Goal: Task Accomplishment & Management: Use online tool/utility

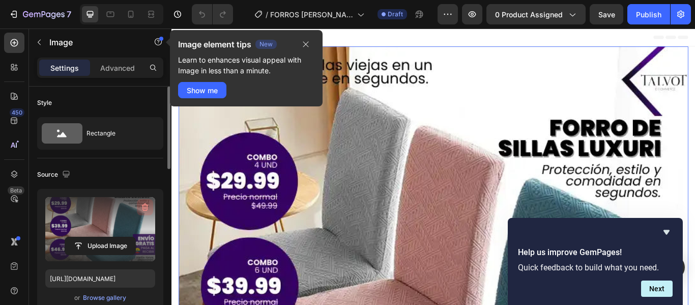
click at [145, 206] on icon "button" at bounding box center [145, 207] width 10 height 10
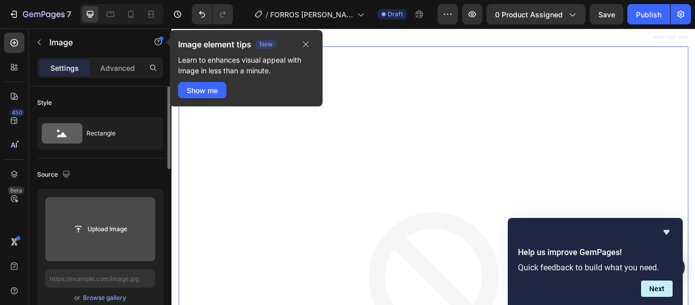
click at [139, 215] on input "file" at bounding box center [100, 229] width 110 height 64
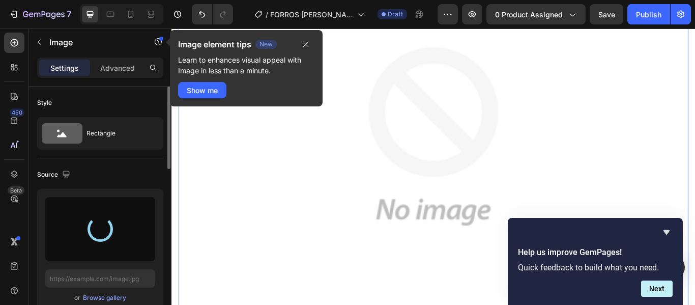
scroll to position [193, 0]
type input "https://cdn.shopify.com/s/files/1/0956/5257/7571/files/gempages_585880361666347…"
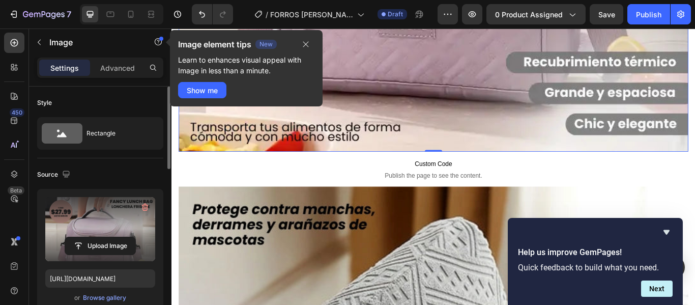
scroll to position [544, 0]
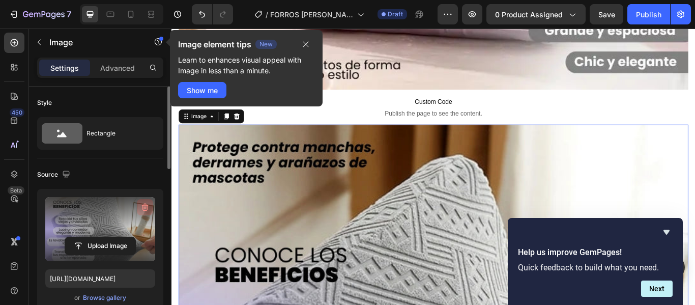
click at [143, 209] on icon "button" at bounding box center [145, 207] width 7 height 8
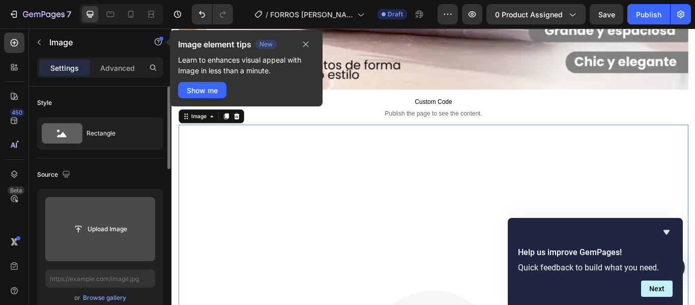
click at [128, 226] on input "file" at bounding box center [100, 228] width 70 height 17
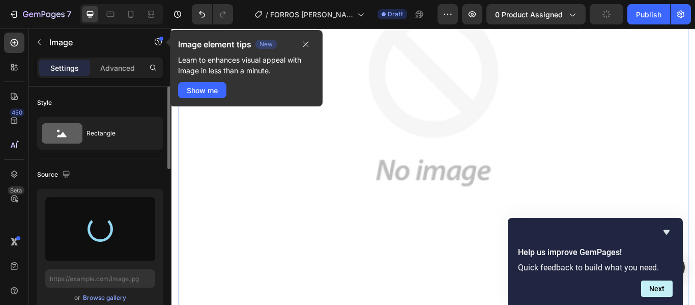
scroll to position [873, 0]
type input "https://cdn.shopify.com/s/files/1/0956/5257/7571/files/gempages_585880361666347…"
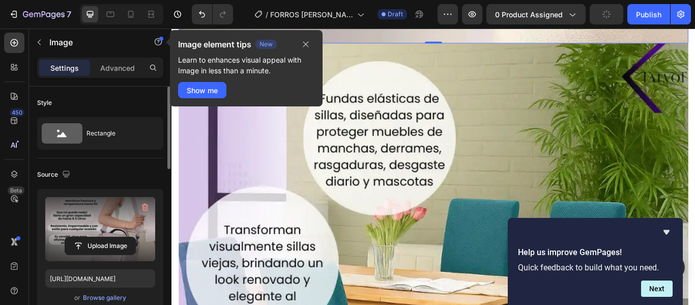
scroll to position [1233, 0]
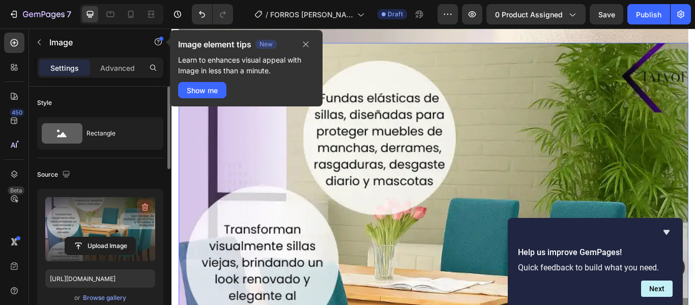
click at [147, 207] on icon "button" at bounding box center [145, 207] width 7 height 8
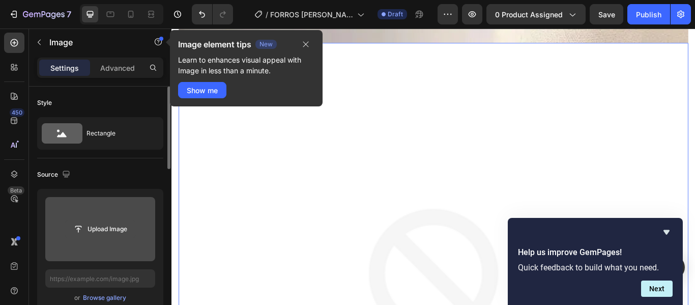
click at [126, 224] on input "file" at bounding box center [100, 228] width 70 height 17
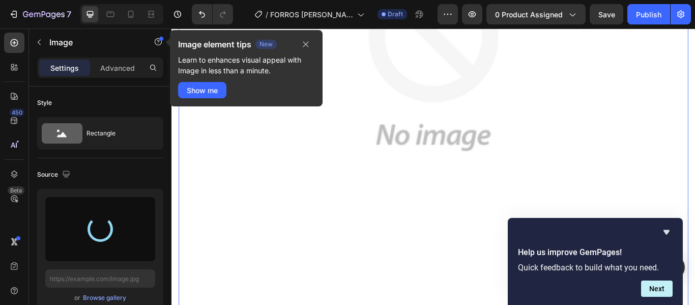
scroll to position [1508, 0]
type input "https://cdn.shopify.com/s/files/1/0956/5257/7571/files/gempages_585880361666347…"
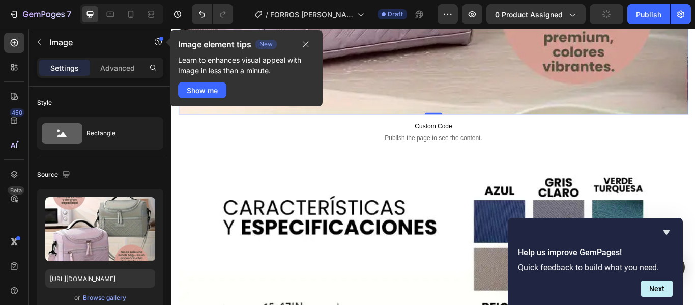
scroll to position [1745, 0]
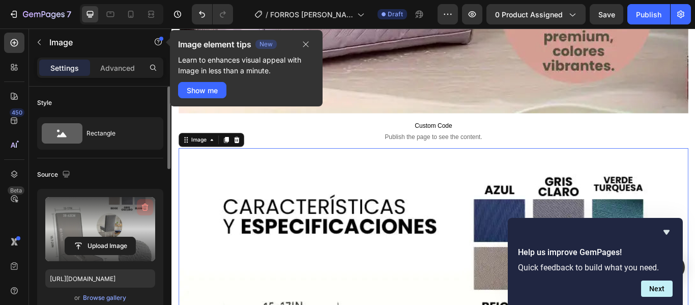
click at [148, 204] on icon "button" at bounding box center [145, 207] width 10 height 10
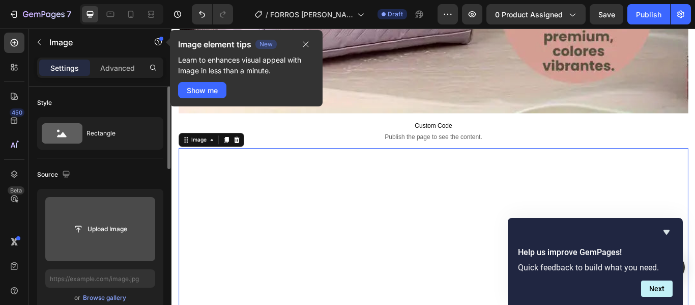
click at [124, 216] on input "file" at bounding box center [100, 229] width 110 height 64
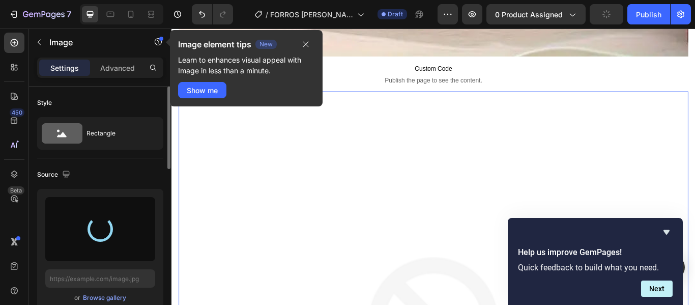
type input "https://cdn.shopify.com/s/files/1/0956/5257/7571/files/gempages_585880361666347…"
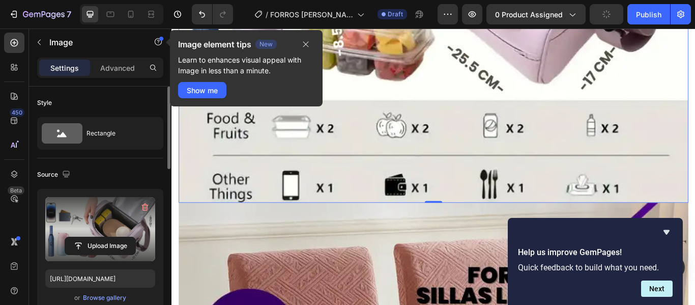
scroll to position [2276, 0]
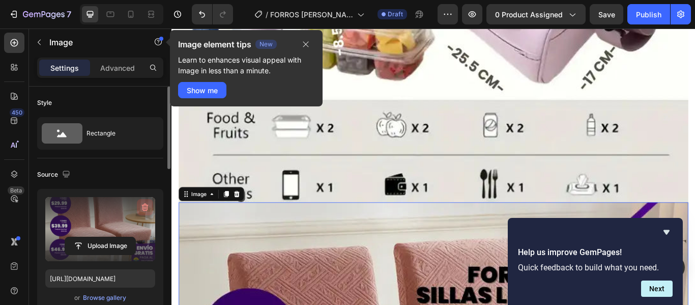
click at [141, 210] on icon "button" at bounding box center [145, 207] width 10 height 10
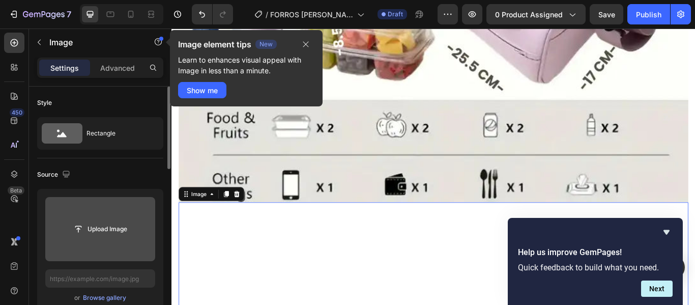
click at [130, 214] on input "file" at bounding box center [100, 229] width 110 height 64
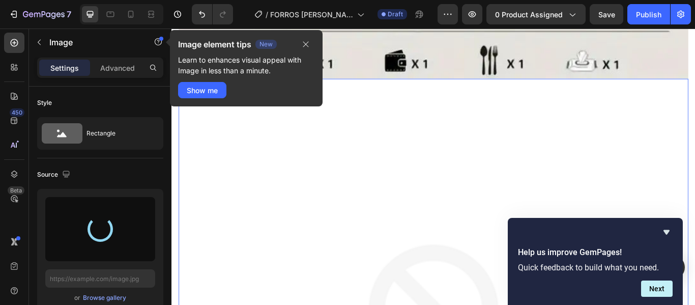
scroll to position [2420, 0]
type input "https://cdn.shopify.com/s/files/1/0956/5257/7571/files/gempages_585880361666347…"
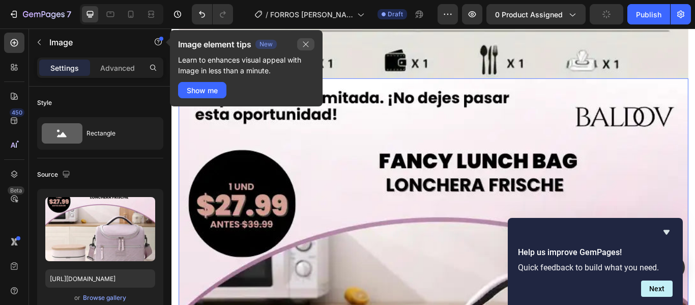
click at [308, 45] on icon "button" at bounding box center [306, 44] width 8 height 8
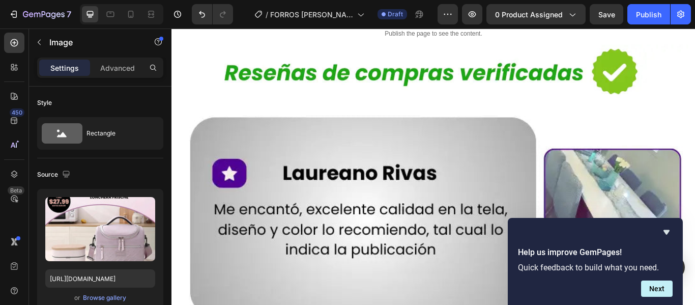
scroll to position [3096, 0]
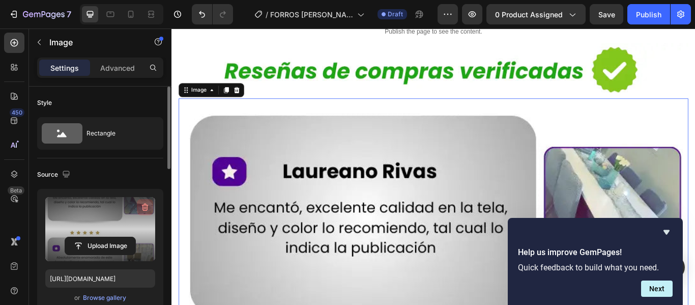
click at [150, 203] on button "button" at bounding box center [145, 207] width 16 height 16
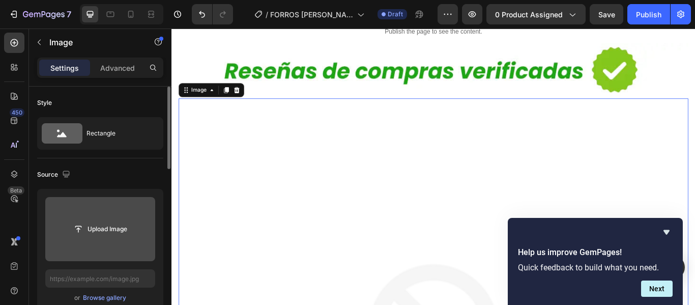
click at [140, 208] on input "file" at bounding box center [100, 229] width 110 height 64
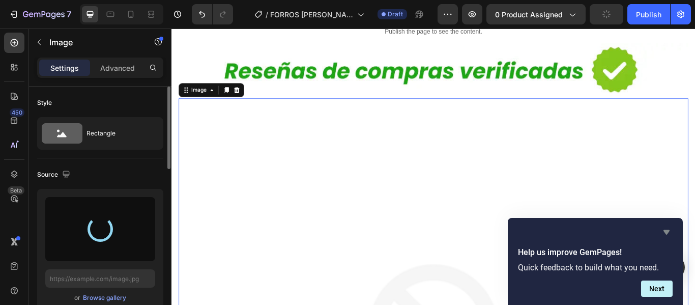
drag, startPoint x: 672, startPoint y: 235, endPoint x: 666, endPoint y: 233, distance: 6.9
click at [666, 233] on div "Help us improve GemPages! Quick feedback to build what you need. Next" at bounding box center [595, 261] width 175 height 87
click at [666, 233] on icon "Hide survey" at bounding box center [666, 232] width 6 height 5
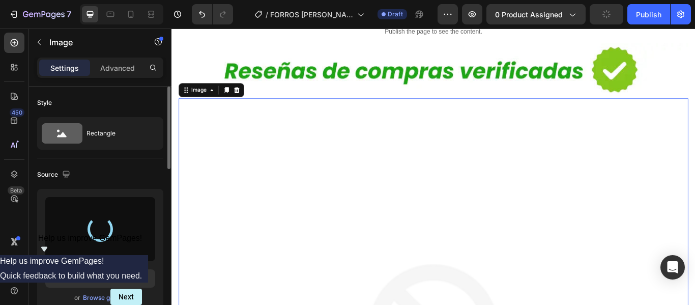
type input "https://cdn.shopify.com/s/files/1/0956/5257/7571/files/gempages_585880361666347…"
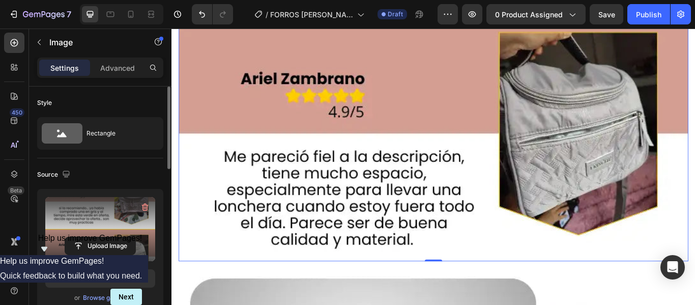
scroll to position [3505, 0]
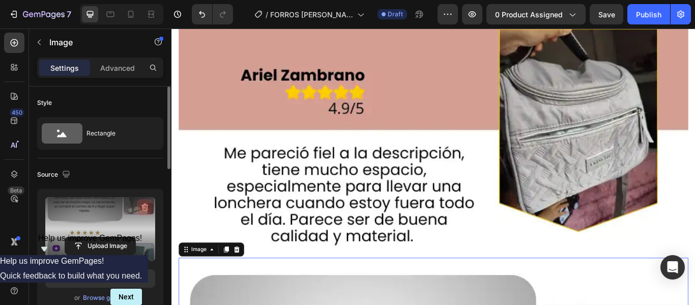
click at [145, 211] on icon "button" at bounding box center [145, 207] width 10 height 10
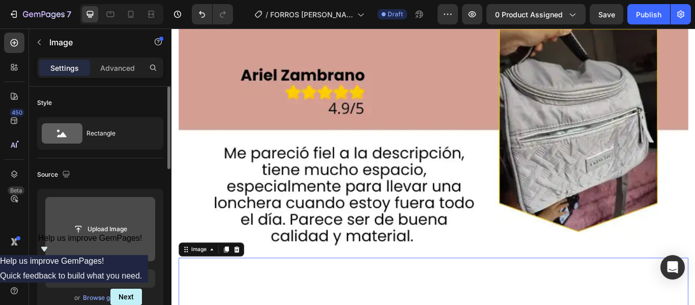
click at [82, 239] on input "file" at bounding box center [100, 229] width 110 height 64
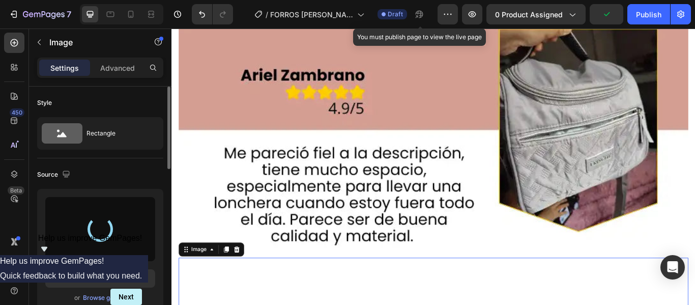
type input "https://cdn.shopify.com/s/files/1/0956/5257/7571/files/gempages_585880361666347…"
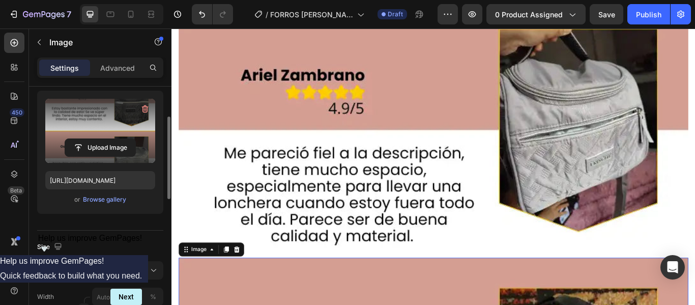
scroll to position [0, 0]
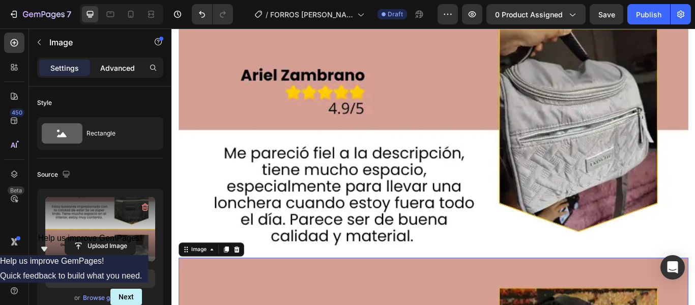
click at [112, 69] on p "Advanced" at bounding box center [117, 68] width 35 height 11
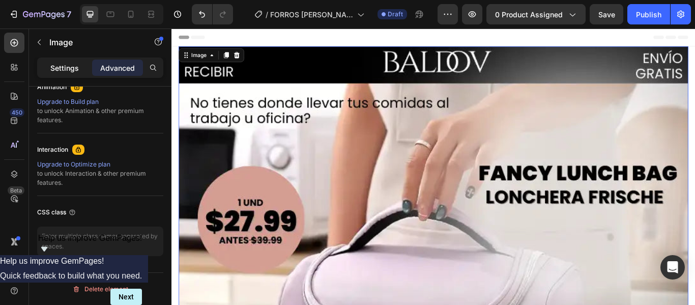
click at [72, 68] on p "Settings" at bounding box center [64, 68] width 28 height 11
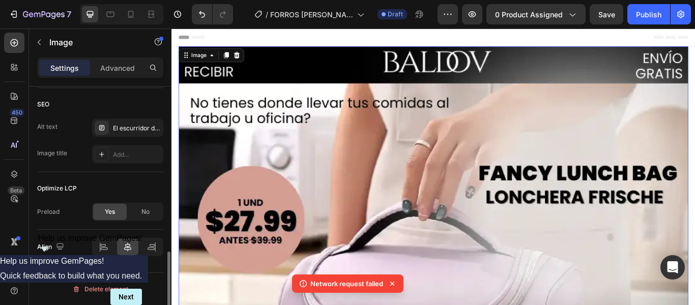
scroll to position [494, 0]
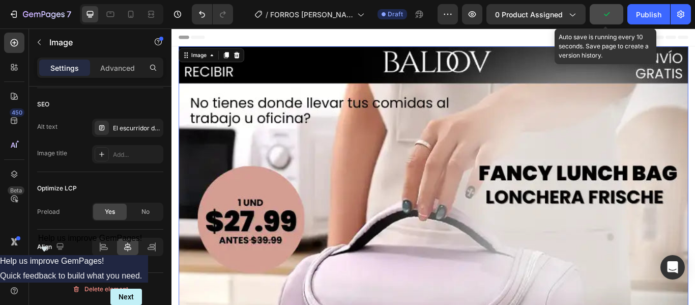
click at [612, 4] on button "button" at bounding box center [606, 14] width 34 height 20
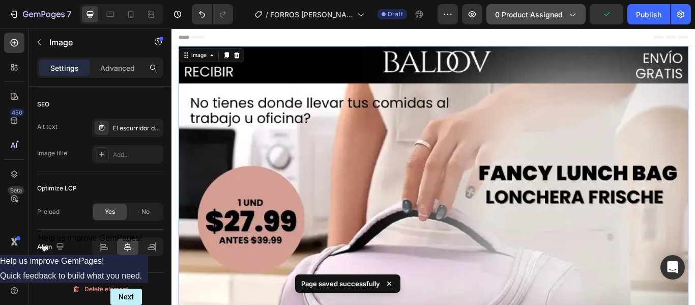
click at [556, 12] on span "0 product assigned" at bounding box center [529, 14] width 68 height 11
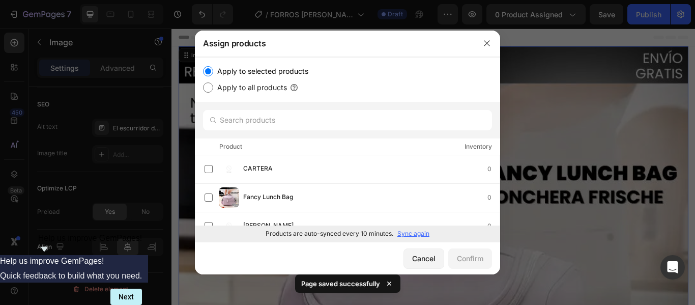
scroll to position [0, 0]
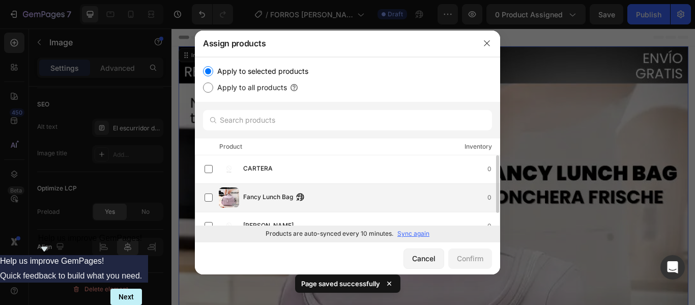
click at [388, 190] on div "Fancy Lunch Bag 0" at bounding box center [351, 197] width 295 height 20
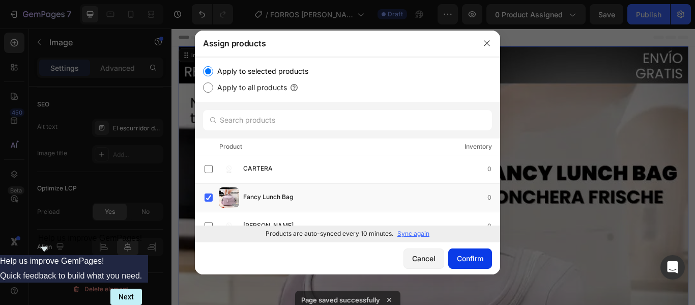
click at [462, 253] on div "Confirm" at bounding box center [470, 258] width 26 height 11
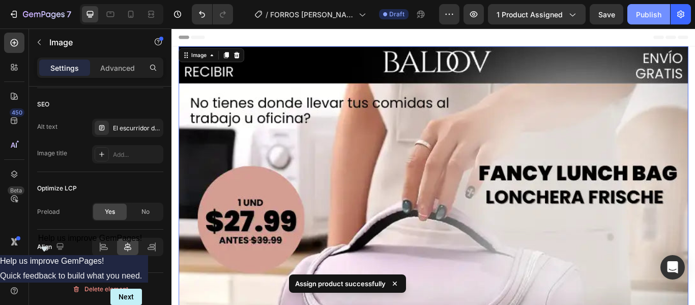
click at [634, 14] on button "Publish" at bounding box center [648, 14] width 43 height 20
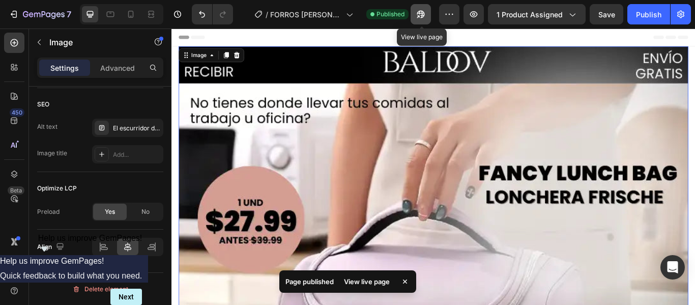
click at [422, 12] on icon "button" at bounding box center [421, 14] width 10 height 10
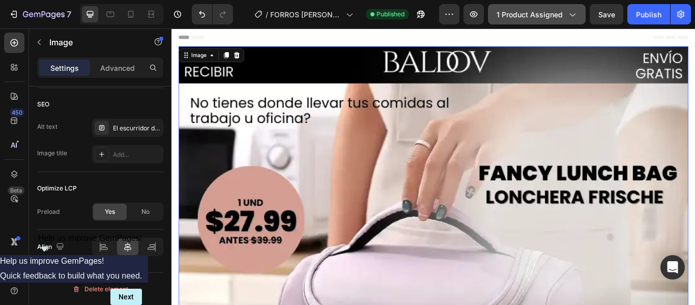
click at [566, 15] on div "1 product assigned" at bounding box center [536, 14] width 80 height 11
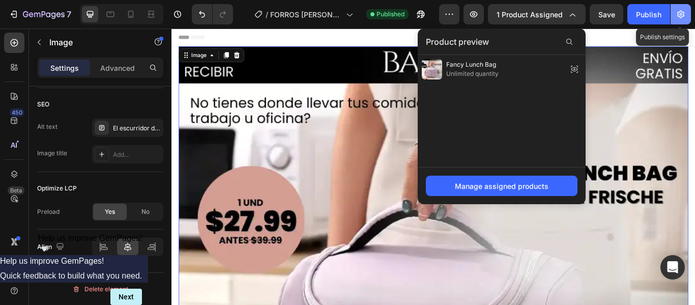
click at [676, 21] on button "button" at bounding box center [680, 14] width 20 height 20
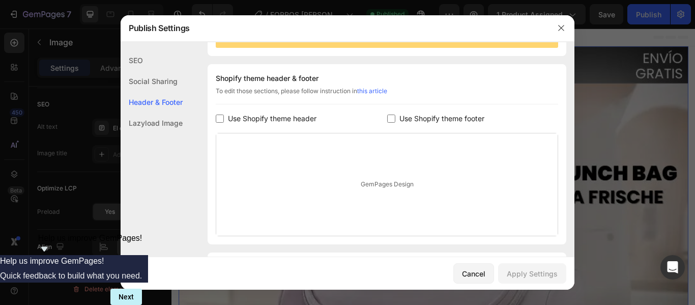
scroll to position [114, 0]
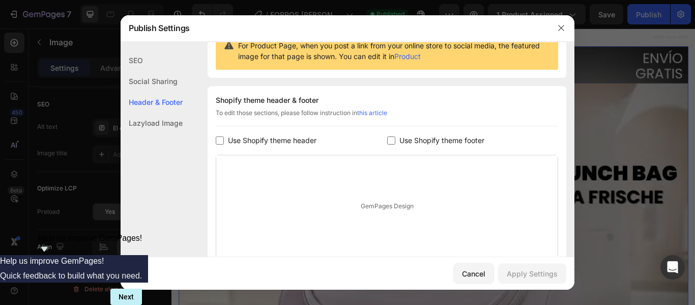
click at [300, 138] on span "Use Shopify theme header" at bounding box center [272, 140] width 88 height 12
checkbox input "true"
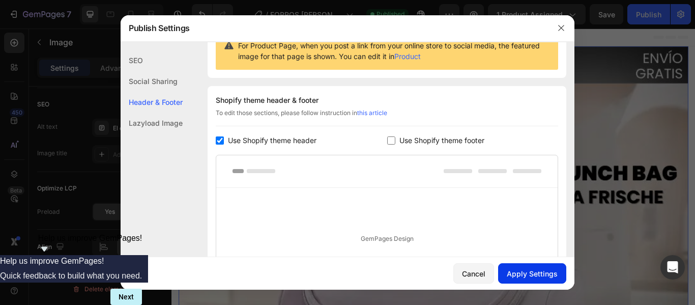
click at [542, 264] on button "Apply Settings" at bounding box center [532, 273] width 68 height 20
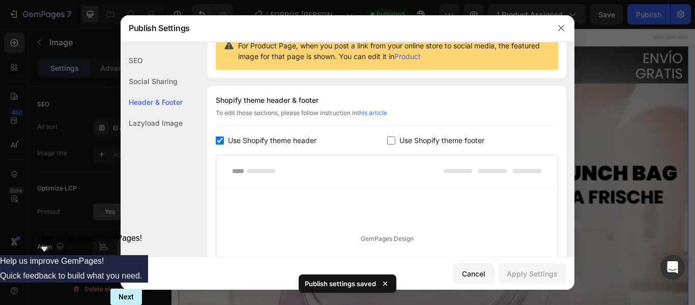
click at [465, 145] on span "Use Shopify theme footer" at bounding box center [441, 140] width 85 height 12
click at [520, 279] on button "Apply Settings" at bounding box center [532, 273] width 68 height 20
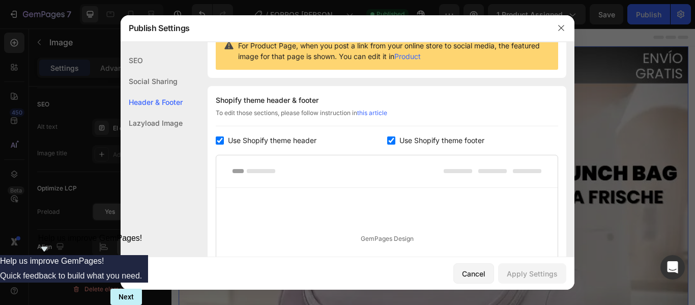
click at [400, 140] on span "Use Shopify theme footer" at bounding box center [441, 140] width 85 height 12
checkbox input "false"
click at [288, 141] on span "Use Shopify theme header" at bounding box center [272, 140] width 88 height 12
checkbox input "false"
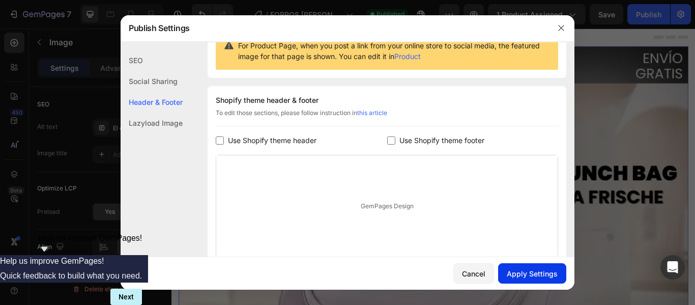
click at [529, 275] on div "Apply Settings" at bounding box center [532, 273] width 51 height 11
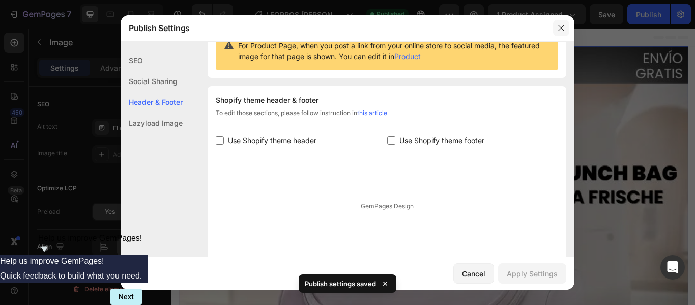
click at [558, 33] on button "button" at bounding box center [561, 28] width 16 height 16
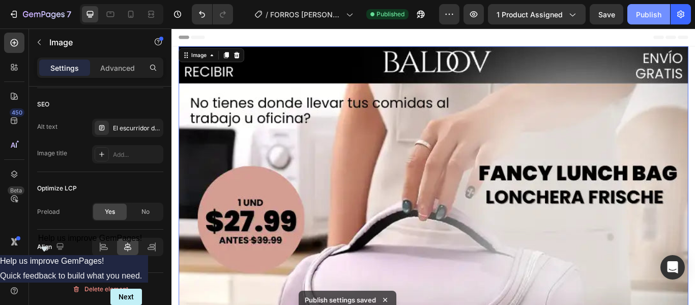
click at [644, 12] on div "Publish" at bounding box center [648, 14] width 25 height 11
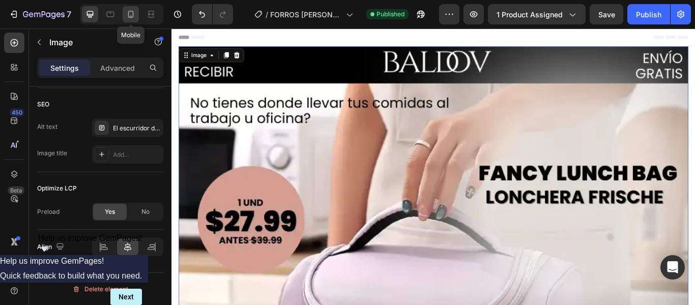
click at [125, 21] on div at bounding box center [131, 14] width 16 height 16
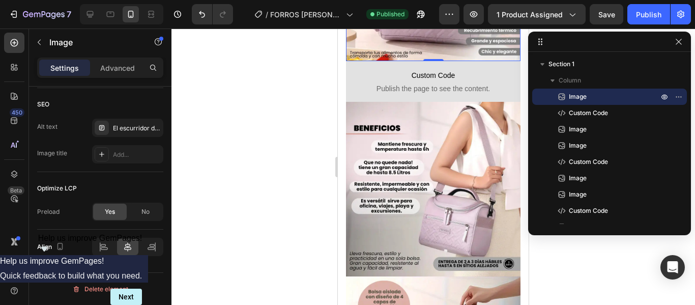
scroll to position [163, 0]
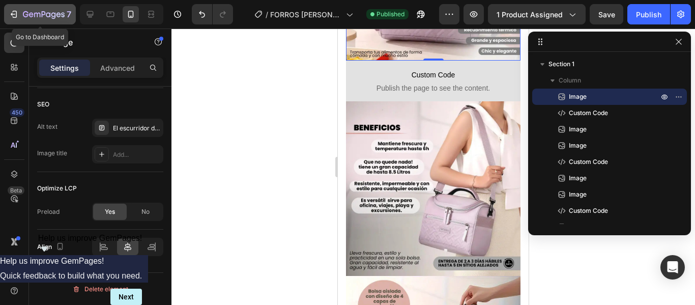
click at [29, 11] on icon "button" at bounding box center [44, 15] width 42 height 9
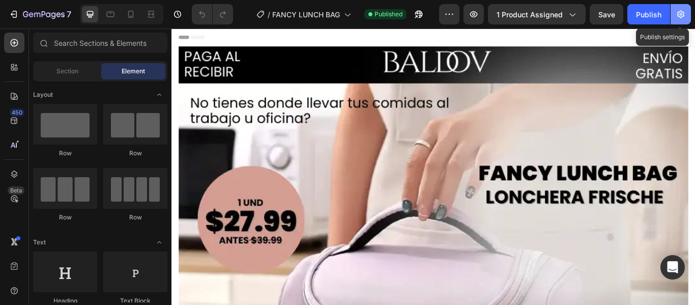
click at [680, 20] on button "button" at bounding box center [680, 14] width 20 height 20
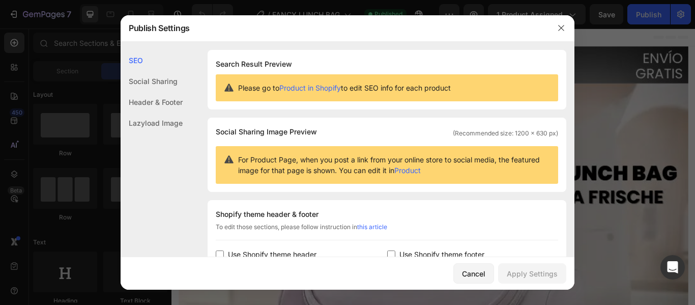
click at [183, 60] on div "SEO" at bounding box center [152, 60] width 62 height 21
click at [563, 25] on icon "button" at bounding box center [561, 28] width 8 height 8
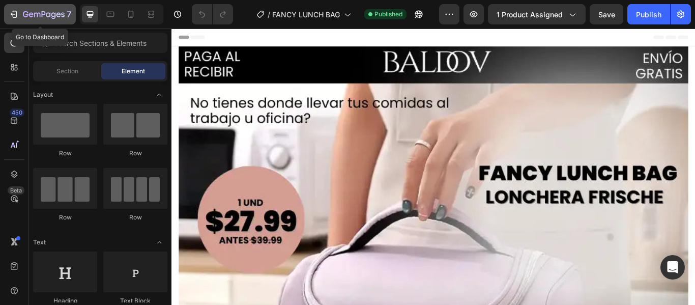
click at [25, 15] on icon "button" at bounding box center [44, 15] width 42 height 9
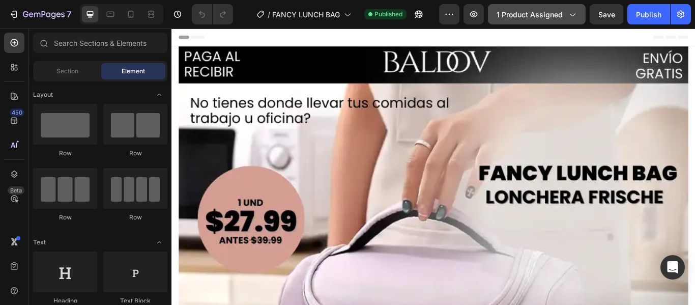
click at [549, 20] on button "1 product assigned" at bounding box center [537, 14] width 98 height 20
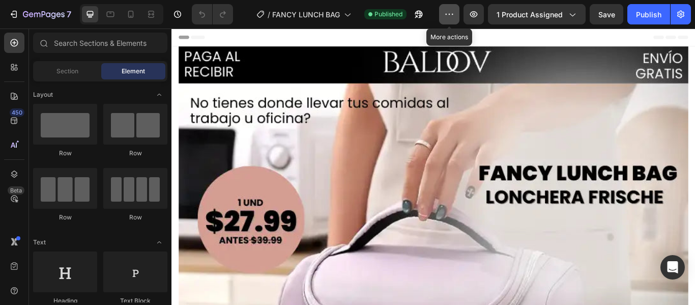
click at [456, 13] on button "button" at bounding box center [449, 14] width 20 height 20
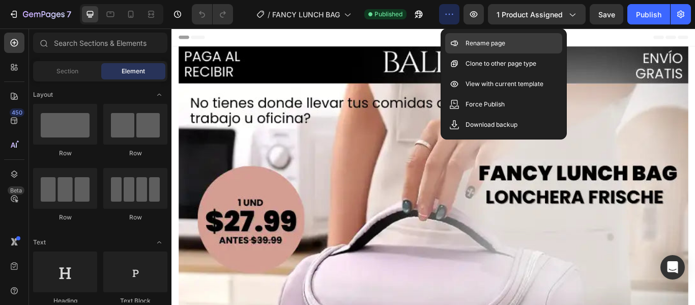
click at [481, 46] on p "Rename page" at bounding box center [485, 43] width 40 height 10
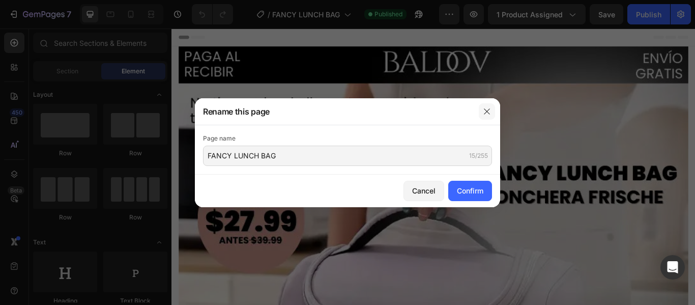
click at [486, 116] on button "button" at bounding box center [487, 111] width 16 height 16
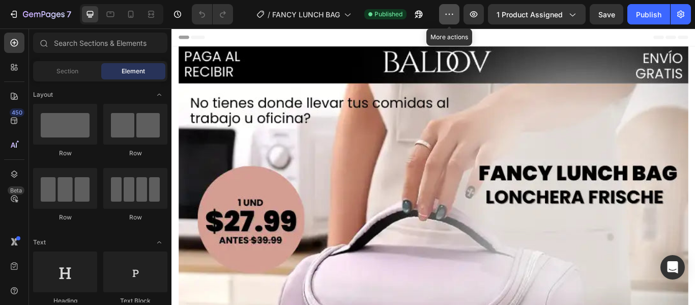
click at [456, 16] on button "button" at bounding box center [449, 14] width 20 height 20
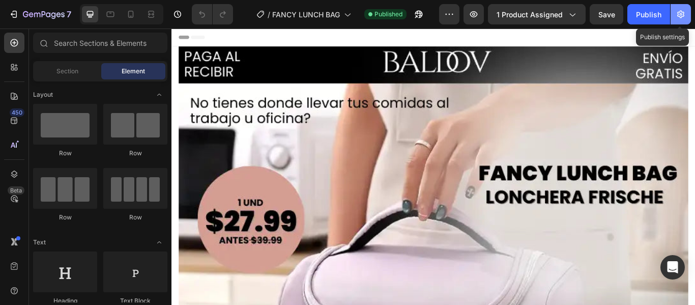
click at [684, 12] on icon "button" at bounding box center [680, 14] width 10 height 10
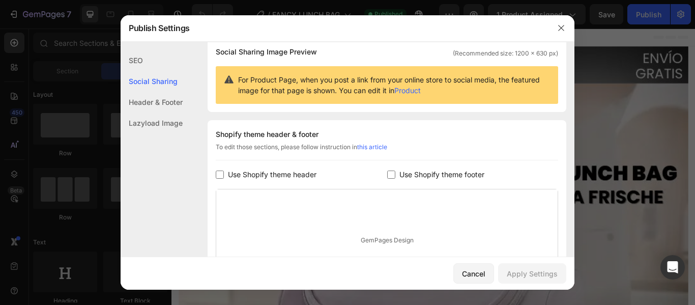
scroll to position [198, 0]
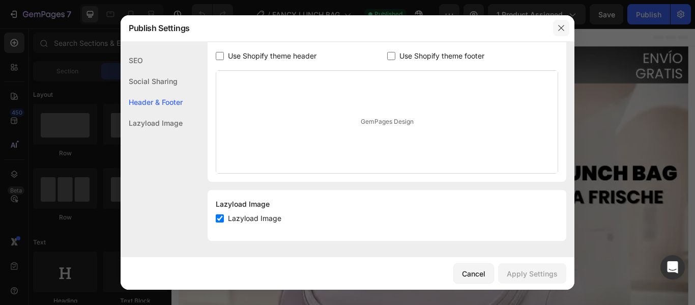
click at [554, 31] on button "button" at bounding box center [561, 28] width 16 height 16
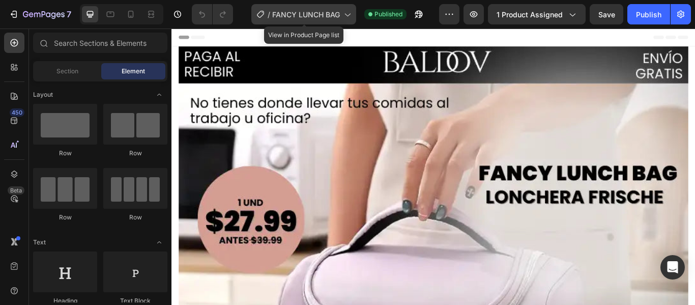
click at [270, 19] on span "/" at bounding box center [269, 14] width 3 height 11
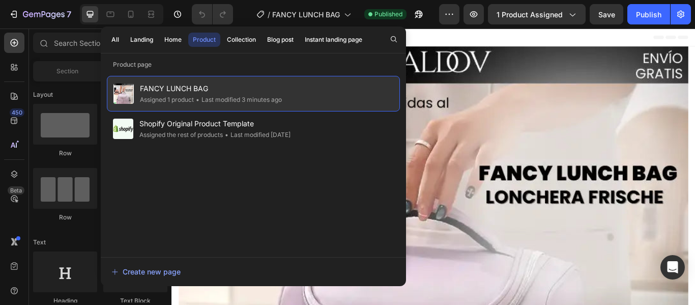
click at [244, 90] on span "FANCY LUNCH BAG" at bounding box center [211, 88] width 142 height 12
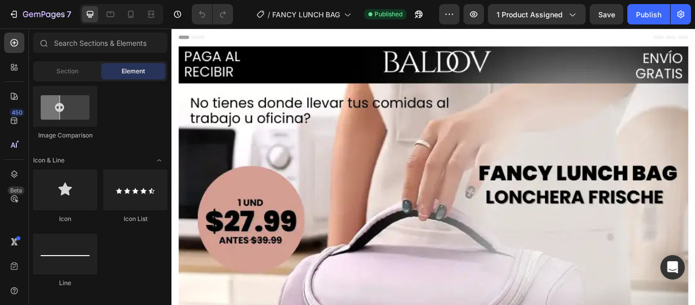
scroll to position [431, 0]
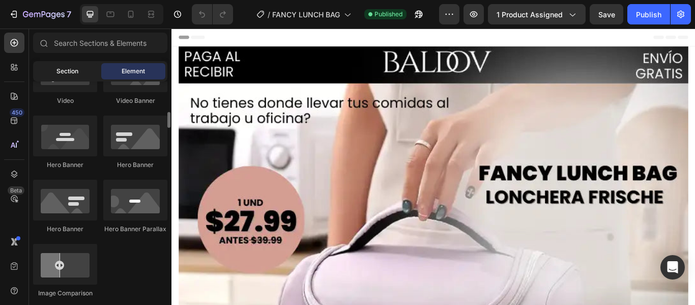
click at [61, 69] on span "Section" at bounding box center [67, 71] width 22 height 9
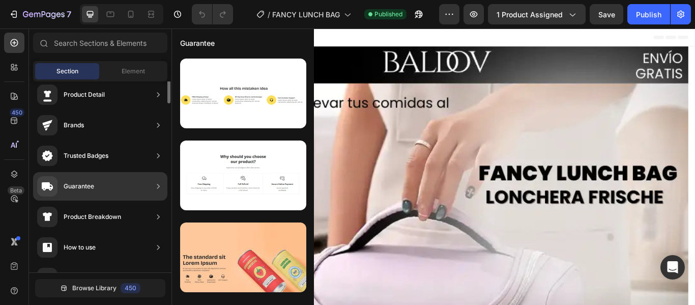
scroll to position [0, 0]
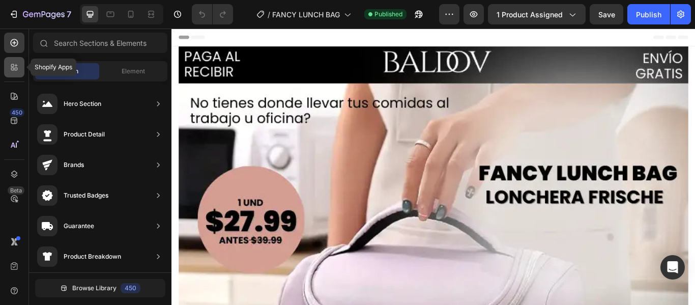
click at [15, 75] on div at bounding box center [14, 67] width 20 height 20
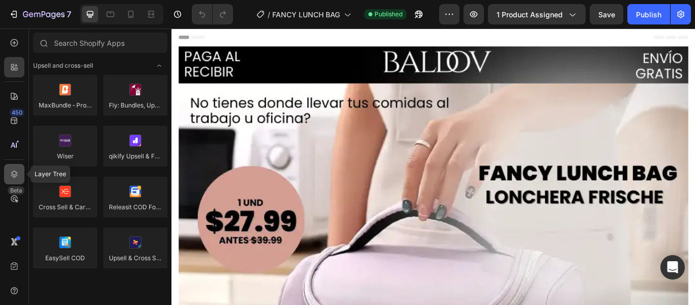
click at [13, 170] on icon at bounding box center [14, 174] width 10 height 10
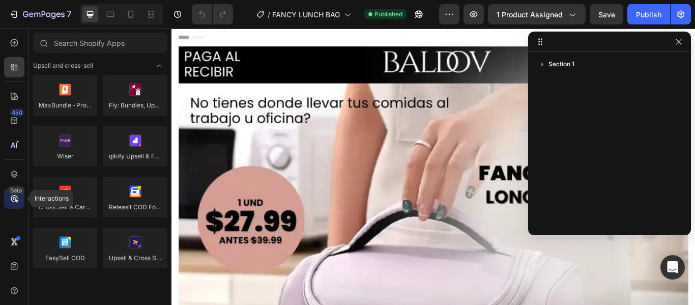
click at [20, 187] on div "Beta" at bounding box center [16, 190] width 17 height 8
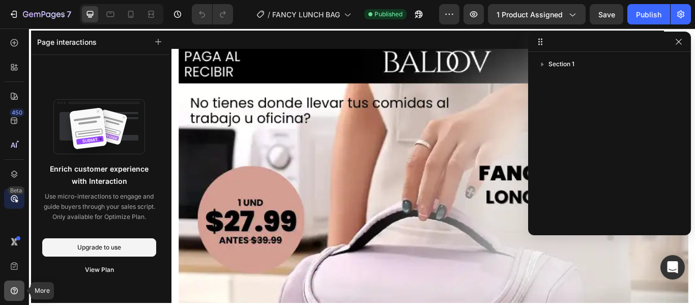
click at [14, 292] on icon at bounding box center [14, 292] width 1 height 1
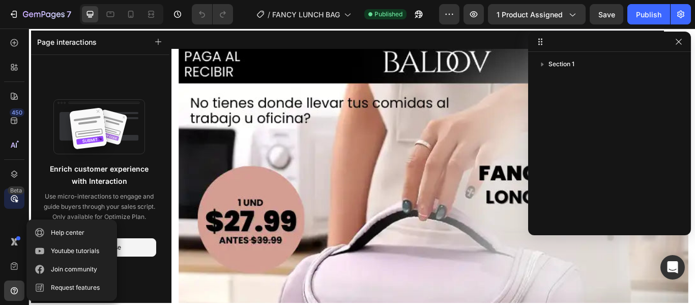
click at [180, 190] on div at bounding box center [476, 189] width 610 height 322
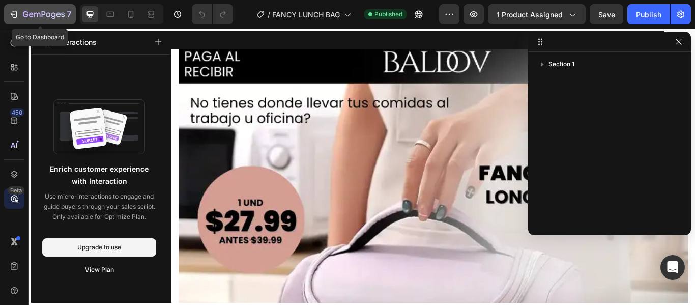
click at [33, 7] on button "7" at bounding box center [40, 14] width 72 height 20
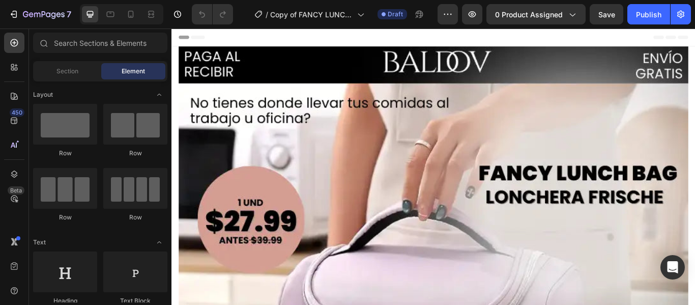
click at [524, 24] on div "7 / Copy of FANCY LUNCH BAG Draft Preview 0 product assigned Save Publish" at bounding box center [347, 14] width 695 height 29
click at [526, 22] on button "0 product assigned" at bounding box center [535, 14] width 99 height 20
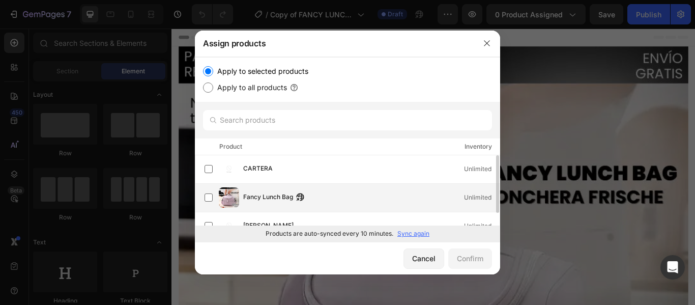
click at [365, 192] on div "Fancy Lunch Bag Unlimited" at bounding box center [371, 197] width 256 height 11
click at [468, 257] on div "Confirm" at bounding box center [470, 258] width 26 height 11
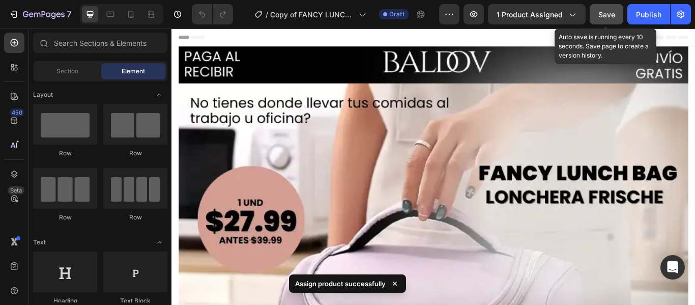
click at [618, 19] on button "Save" at bounding box center [606, 14] width 34 height 20
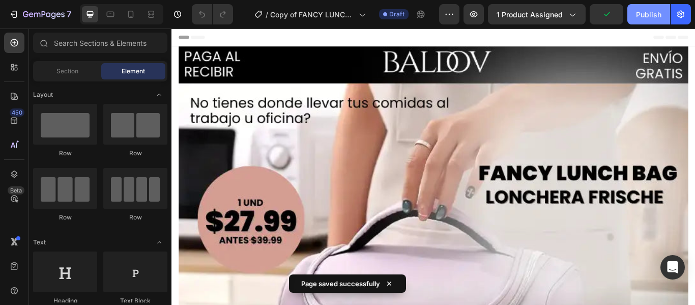
click at [641, 19] on div "Publish" at bounding box center [648, 14] width 25 height 11
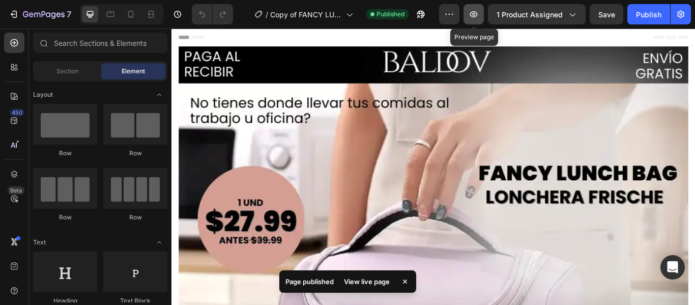
click at [470, 19] on button "button" at bounding box center [473, 14] width 20 height 20
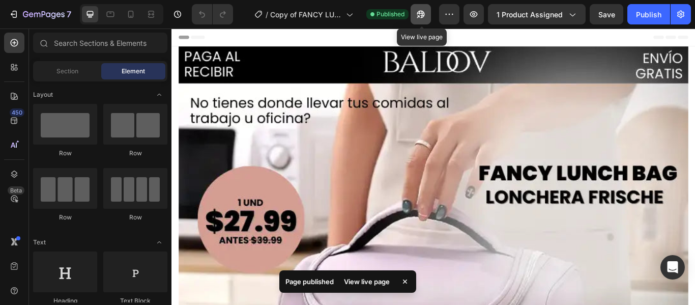
click at [426, 17] on icon "button" at bounding box center [421, 14] width 10 height 10
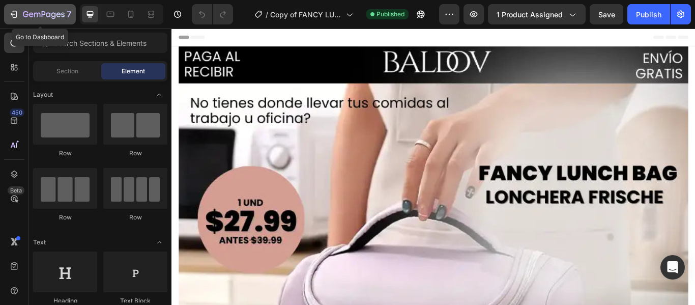
click at [49, 22] on button "7" at bounding box center [40, 14] width 72 height 20
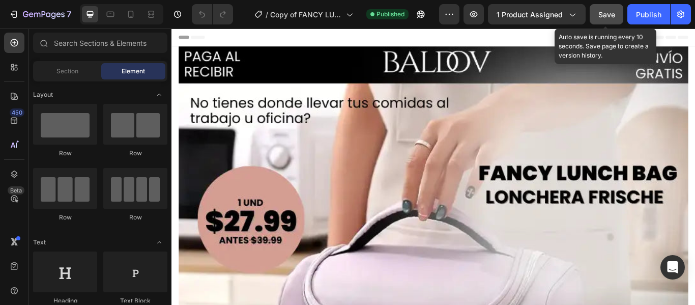
click at [603, 22] on button "Save" at bounding box center [606, 14] width 34 height 20
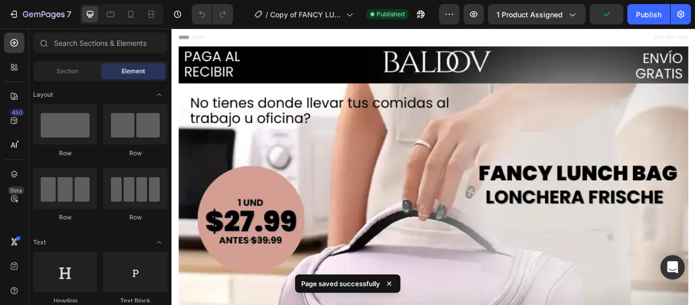
click at [653, 26] on div "7 / Copy of FANCY LUNCH BAG Published Preview 1 product assigned Publish" at bounding box center [347, 14] width 695 height 29
click at [645, 18] on div "Publish" at bounding box center [648, 14] width 25 height 11
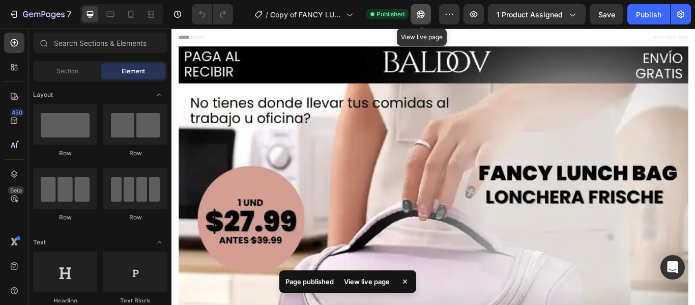
click at [416, 15] on button "button" at bounding box center [420, 14] width 20 height 20
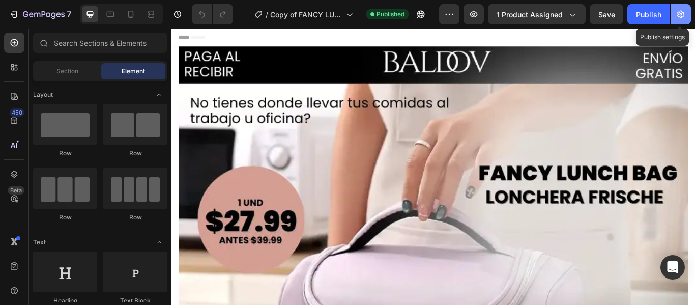
click at [688, 19] on button "button" at bounding box center [680, 14] width 20 height 20
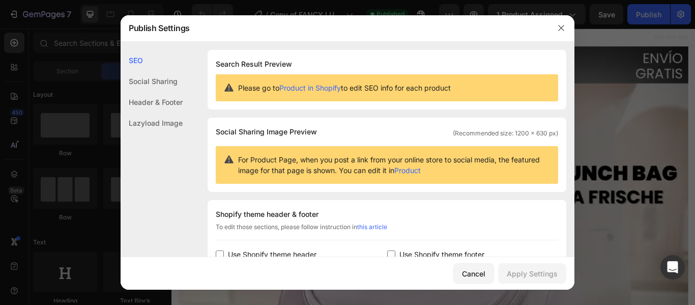
click at [330, 90] on link "Product in Shopify" at bounding box center [310, 87] width 62 height 9
